Goal: Transaction & Acquisition: Book appointment/travel/reservation

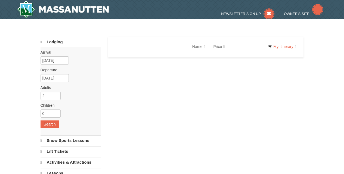
select select "9"
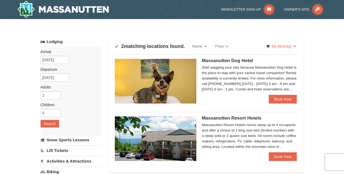
click at [237, 117] on span "Massanutten Resort Hotels" at bounding box center [232, 117] width 60 height 5
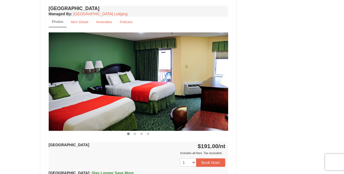
scroll to position [462, 0]
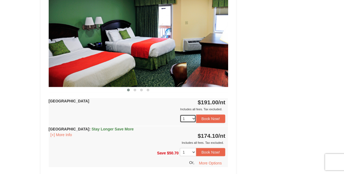
click at [193, 117] on select "1 2 3 4 5 6 7 8 9 10 11 12 13 14 15 16 17 18" at bounding box center [188, 118] width 16 height 8
click at [180, 114] on select "1 2 3 4 5 6 7 8 9 10 11 12 13 14 15 16 17 18" at bounding box center [188, 118] width 16 height 8
click at [216, 117] on button "Book Now!" at bounding box center [210, 118] width 29 height 8
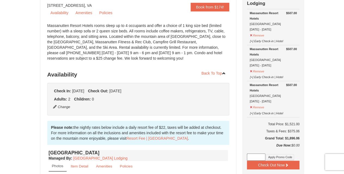
scroll to position [53, 0]
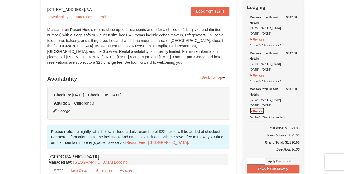
click at [251, 111] on button "Remove" at bounding box center [257, 110] width 15 height 7
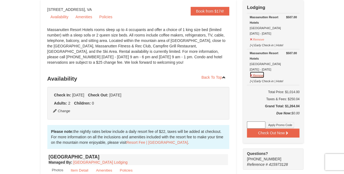
click at [251, 73] on button "Remove" at bounding box center [257, 74] width 15 height 7
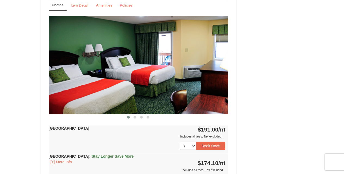
scroll to position [462, 0]
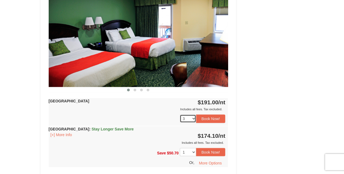
click at [193, 116] on select "1 2 3 4 5 6 7 8 9 10 11 12 13 14 15 16 17 18" at bounding box center [188, 118] width 16 height 8
select select "1"
click at [180, 114] on select "1 2 3 4 5 6 7 8 9 10 11 12 13 14 15 16 17 18" at bounding box center [188, 118] width 16 height 8
click at [215, 116] on button "Book Now!" at bounding box center [210, 118] width 29 height 8
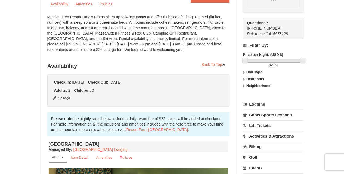
scroll to position [53, 0]
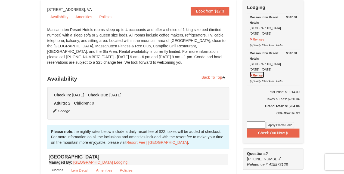
click at [250, 76] on button "Remove" at bounding box center [257, 74] width 15 height 7
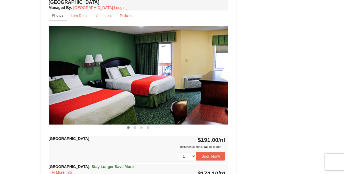
scroll to position [435, 0]
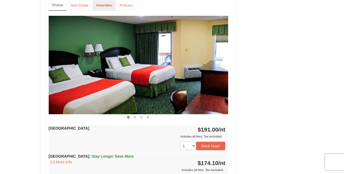
click at [102, 4] on small "Amenities" at bounding box center [104, 5] width 16 height 4
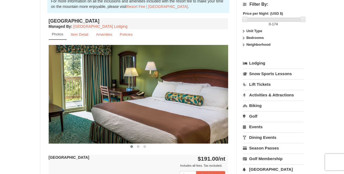
scroll to position [190, 0]
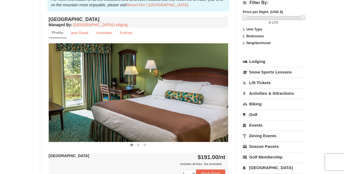
click at [264, 42] on strong "Neighborhood" at bounding box center [258, 43] width 24 height 4
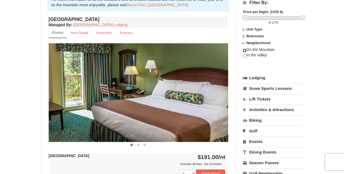
click at [244, 50] on input "checkbox" at bounding box center [245, 51] width 4 height 4
checkbox input "true"
click at [258, 76] on link "Lodging" at bounding box center [273, 78] width 61 height 10
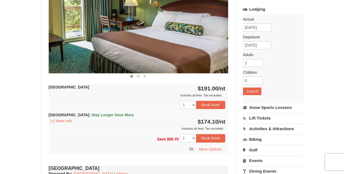
scroll to position [272, 0]
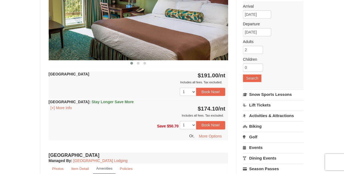
click at [264, 112] on link "Activities & Attractions" at bounding box center [273, 115] width 61 height 10
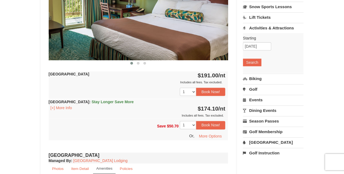
click at [269, 107] on link "Dining Events" at bounding box center [273, 110] width 61 height 10
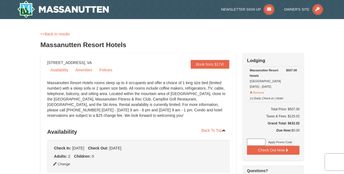
scroll to position [0, 0]
